Goal: Task Accomplishment & Management: Use online tool/utility

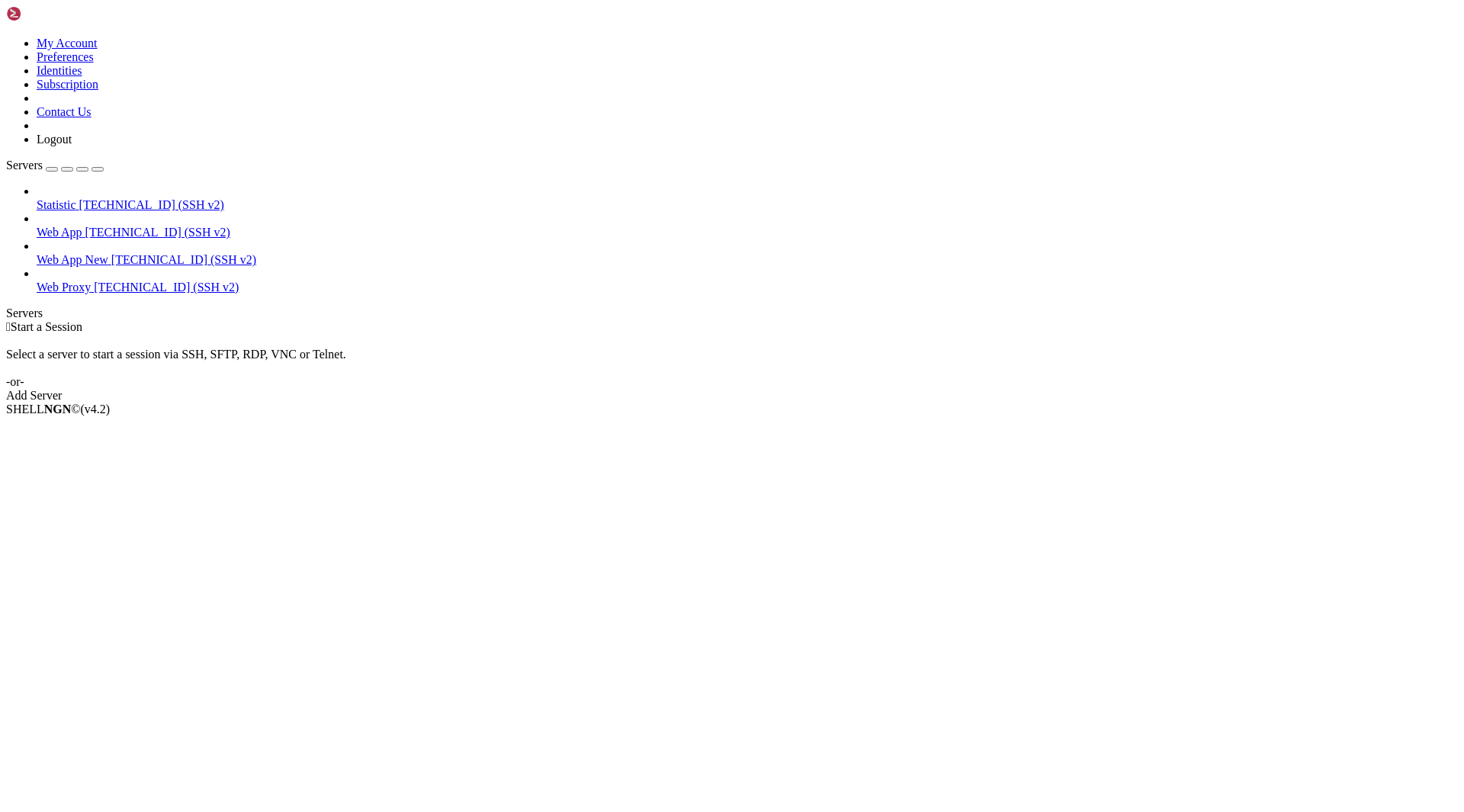
click at [76, 198] on span "Statistic" at bounding box center [56, 205] width 40 height 13
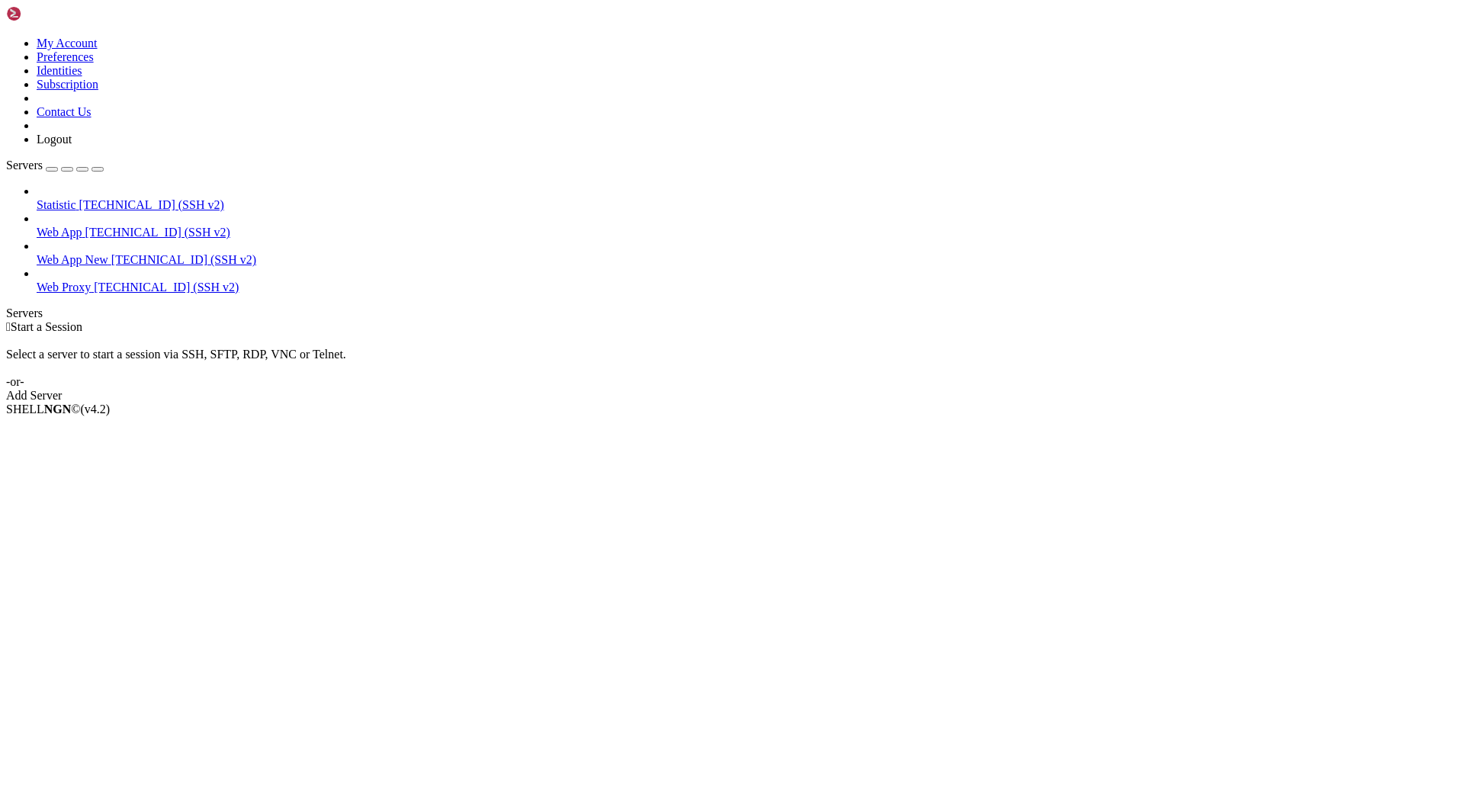
click at [104, 253] on span "Web App New" at bounding box center [72, 260] width 72 height 13
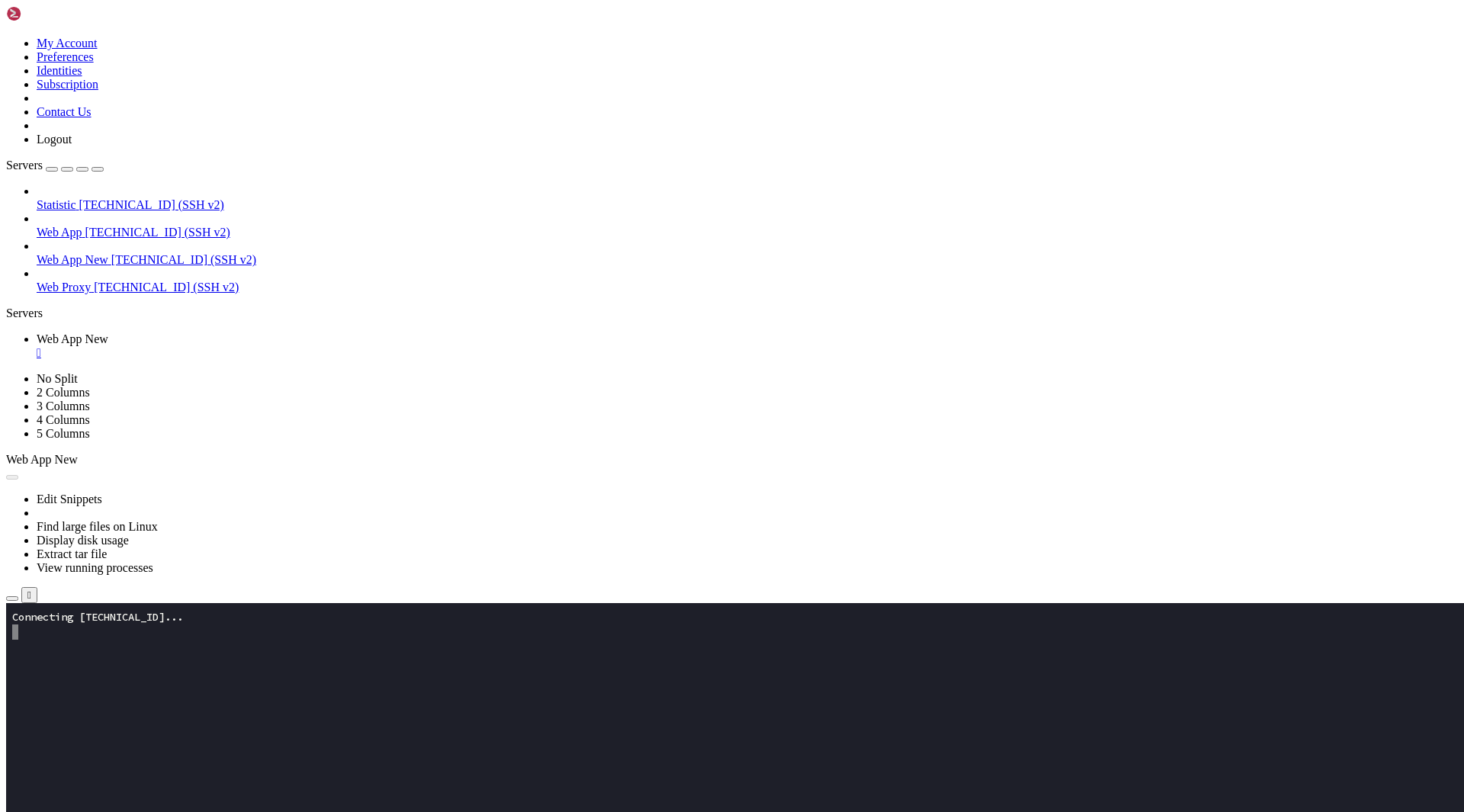
click at [12, 599] on icon "button" at bounding box center [12, 599] width 0 height 0
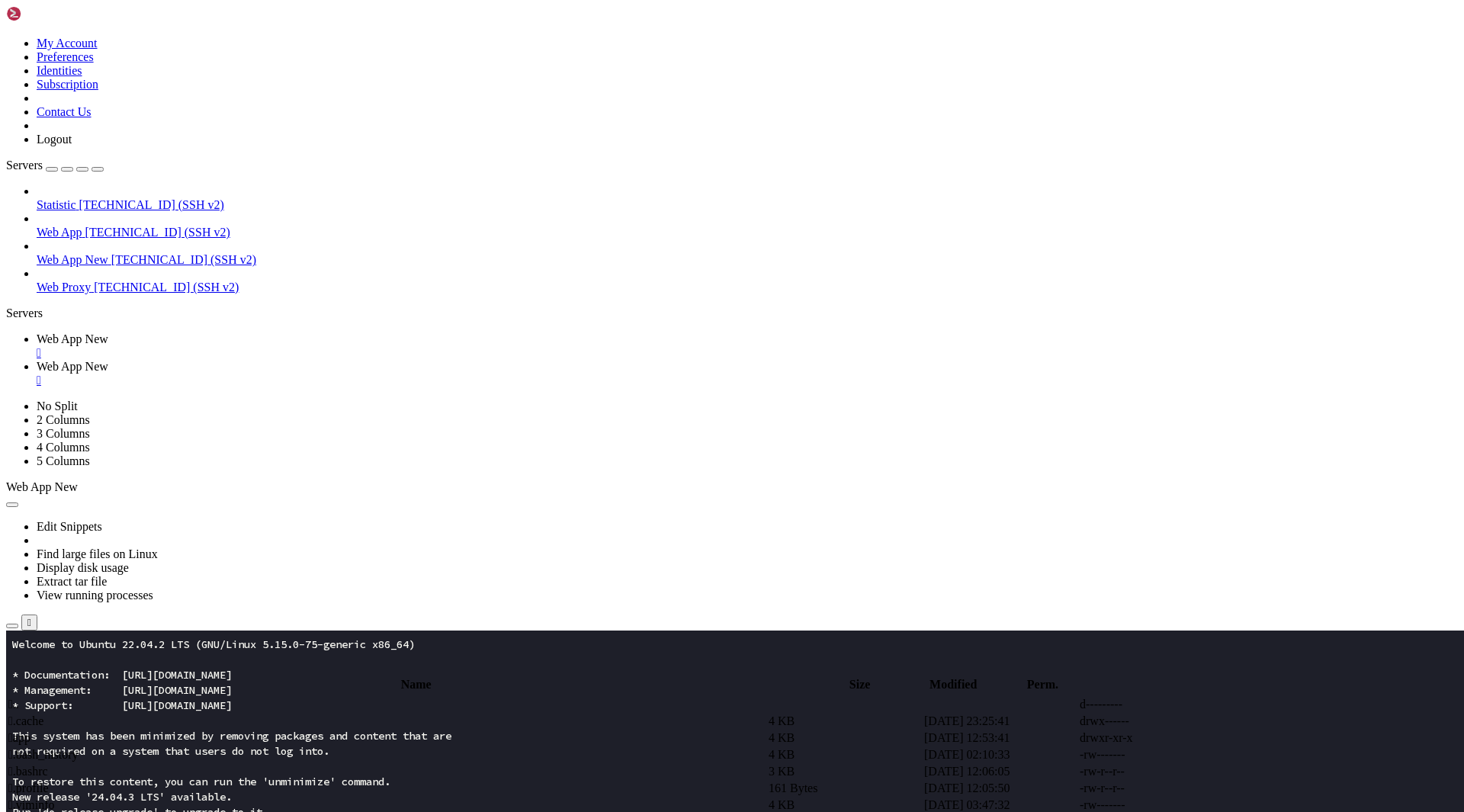
click at [276, 731] on td " app" at bounding box center [387, 738] width 759 height 15
click at [41, 715] on span " assets" at bounding box center [24, 721] width 33 height 13
type input "/root/app/assets"
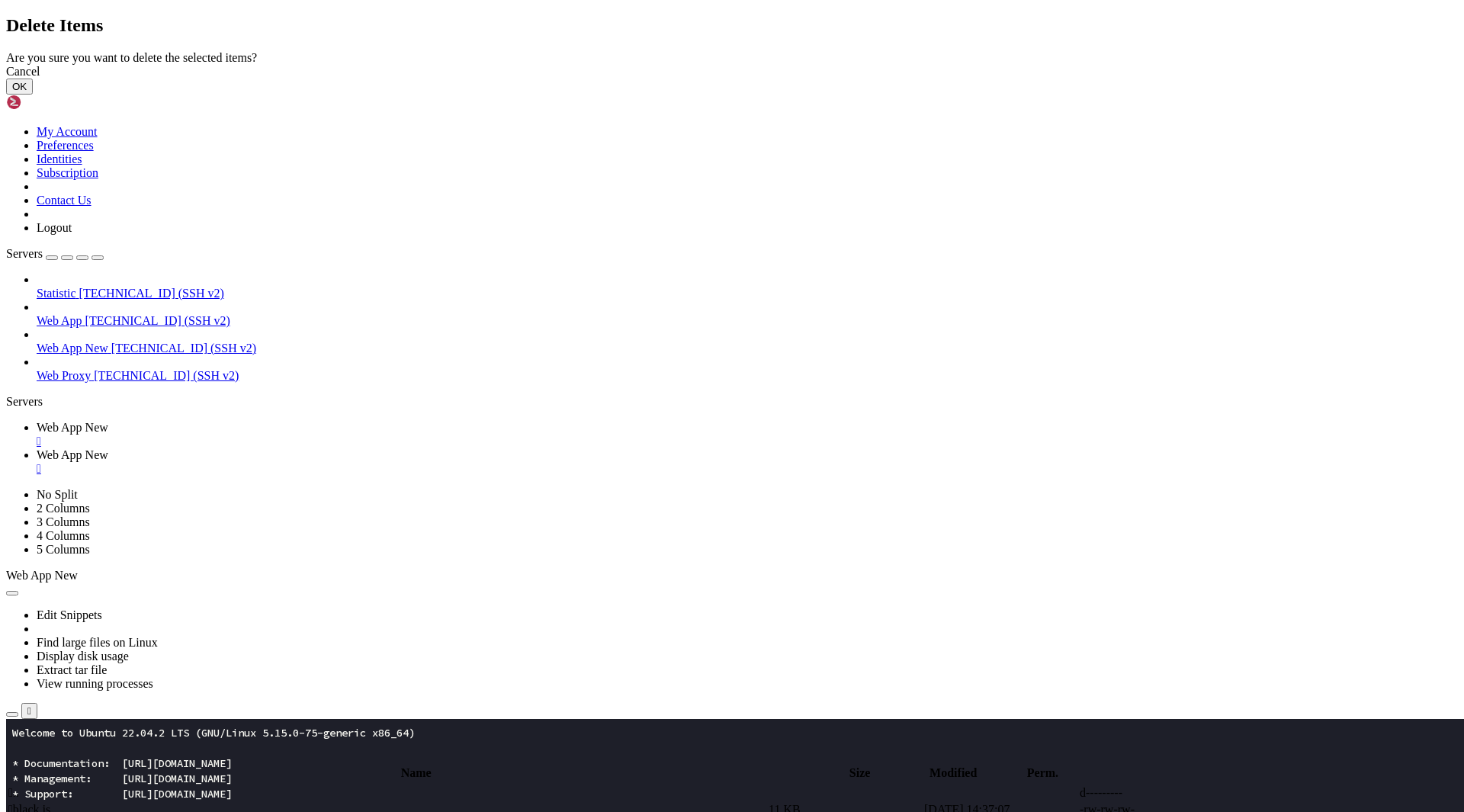
click at [33, 94] on button "OK" at bounding box center [20, 86] width 27 height 16
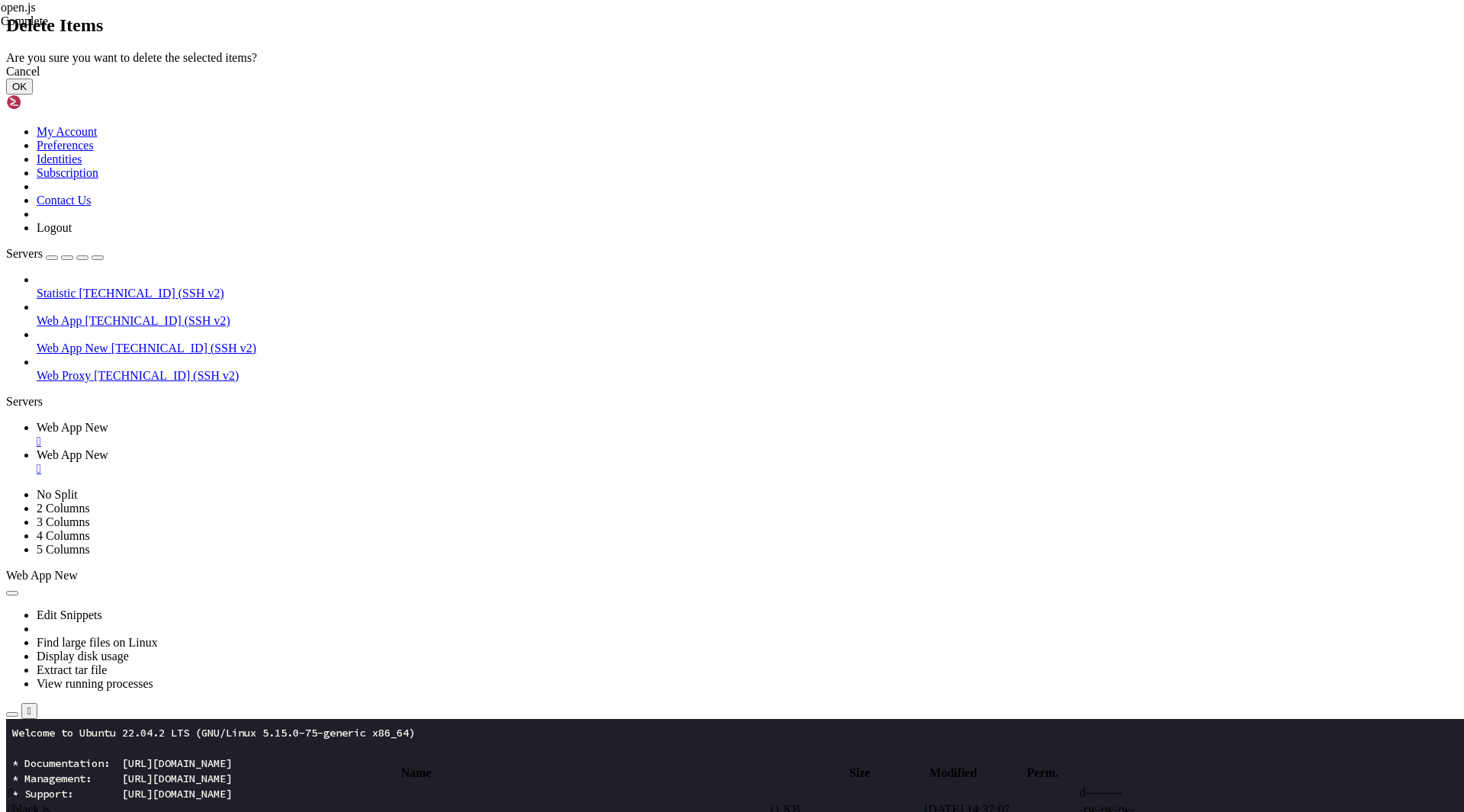
click at [33, 94] on button "OK" at bounding box center [20, 86] width 27 height 16
